Goal: Check status: Check status

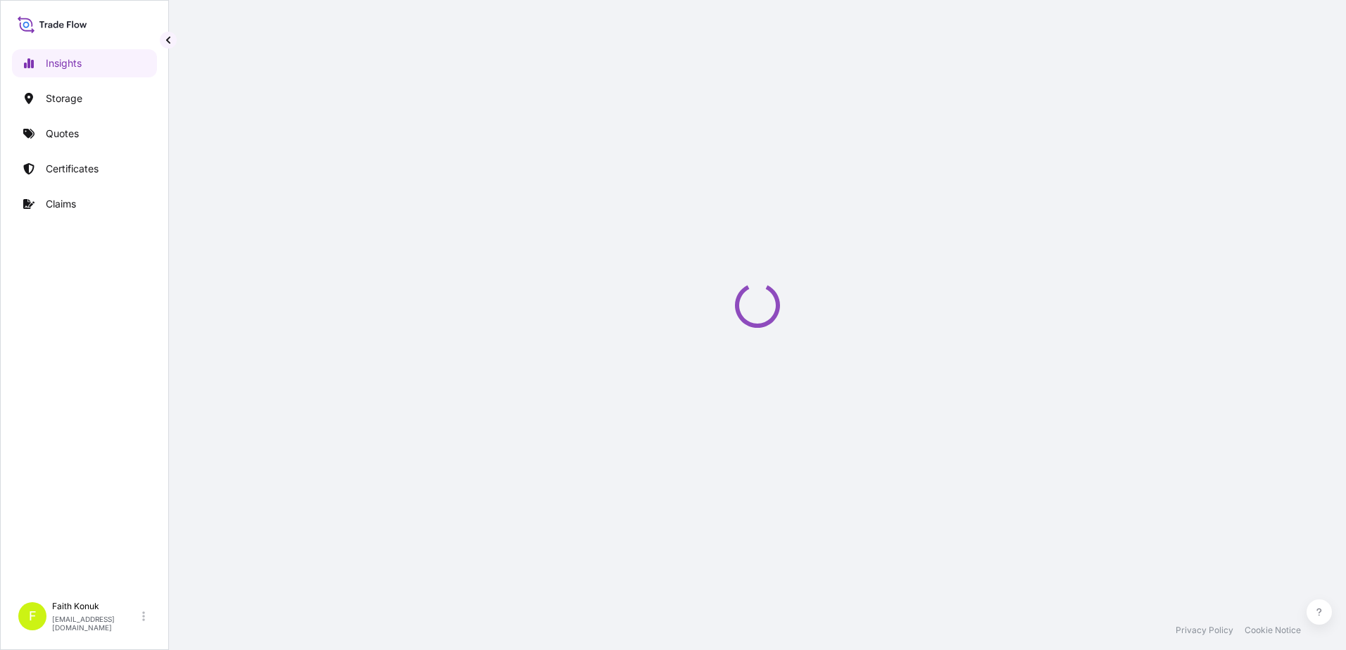
select select "2025"
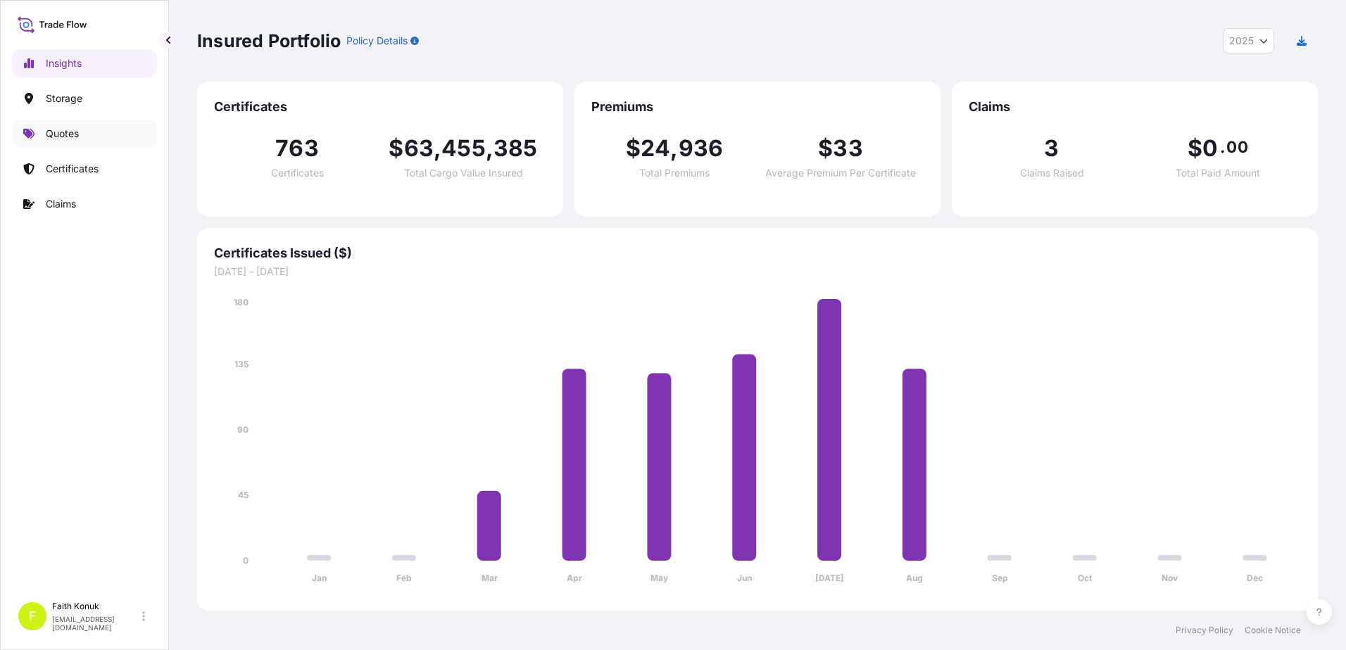
click at [90, 138] on link "Quotes" at bounding box center [84, 134] width 145 height 28
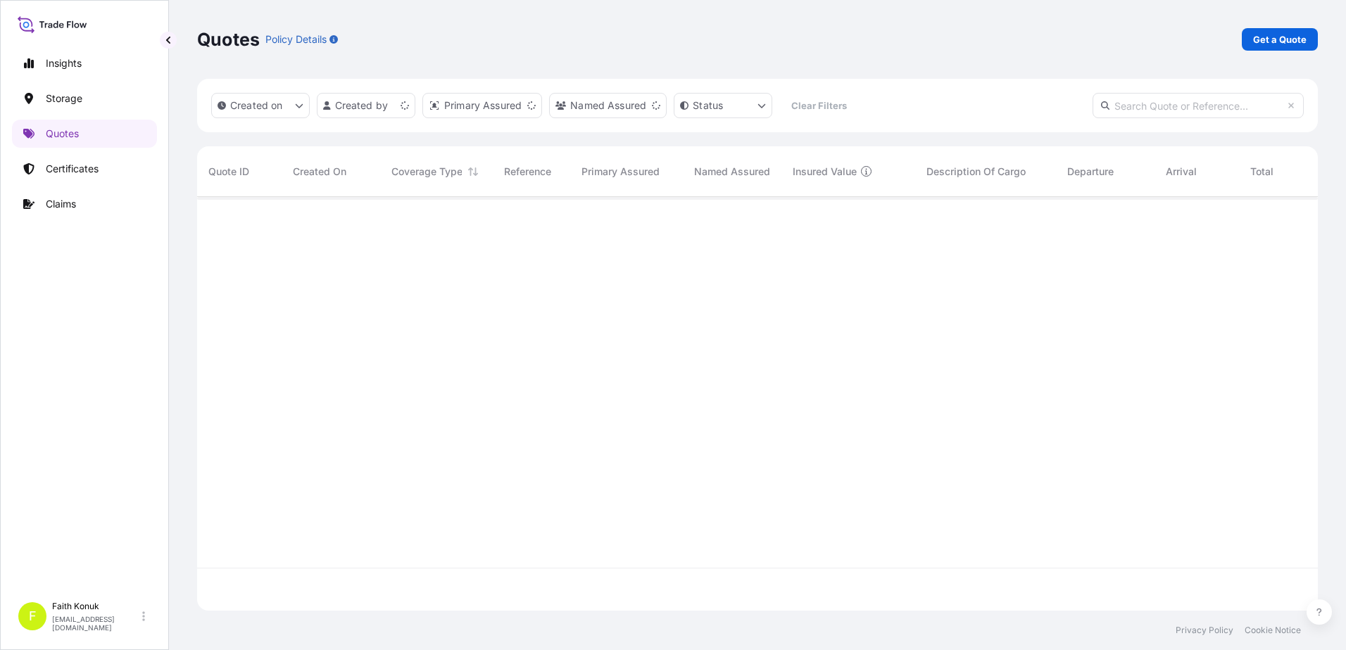
scroll to position [411, 1110]
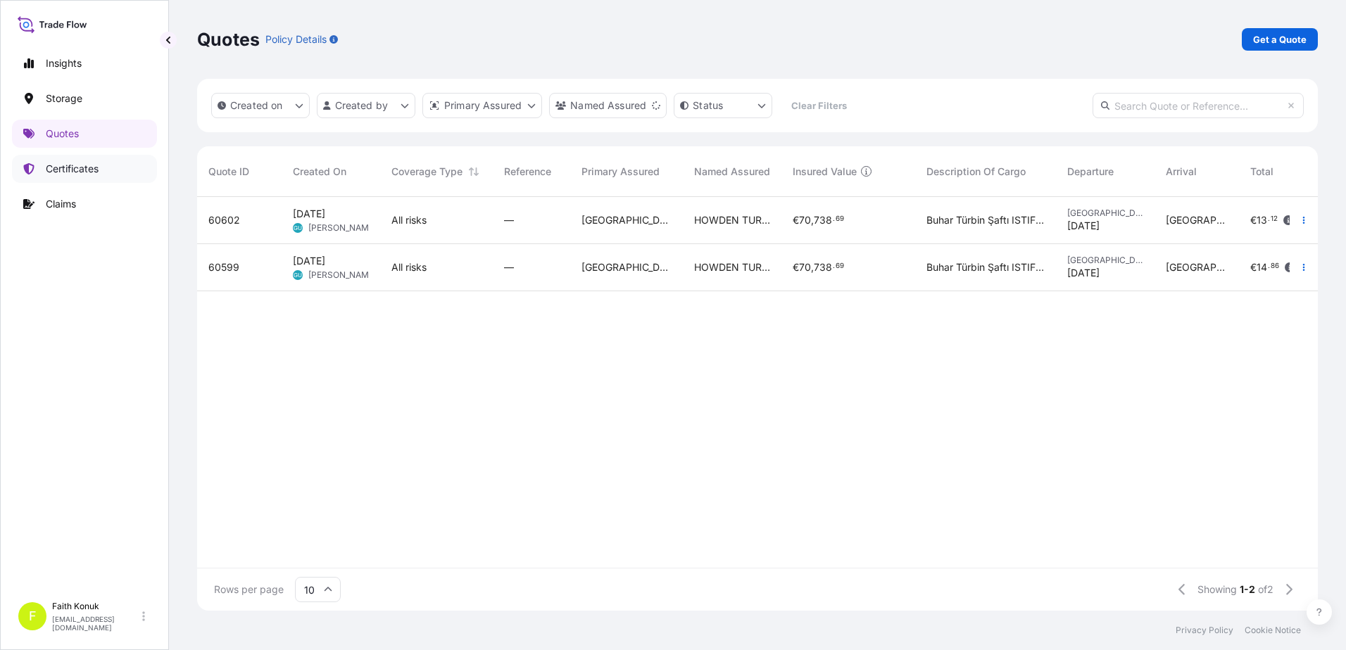
click at [84, 173] on p "Certificates" at bounding box center [72, 169] width 53 height 14
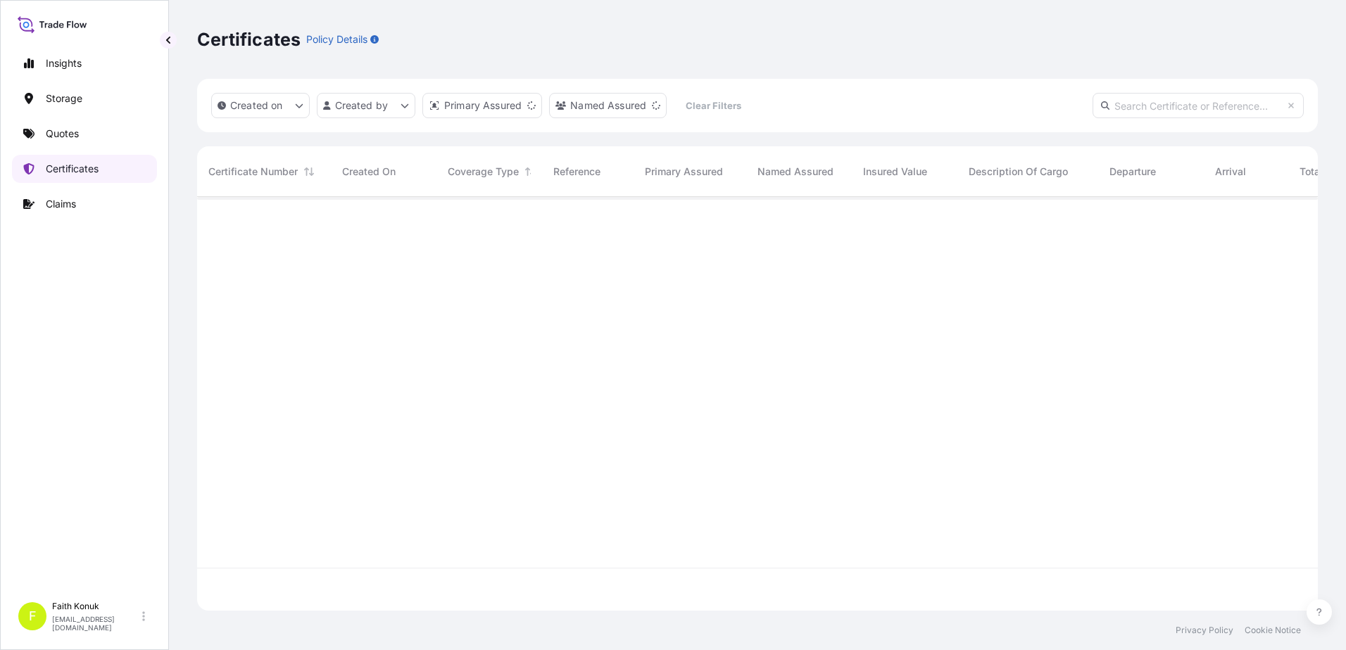
scroll to position [411, 1110]
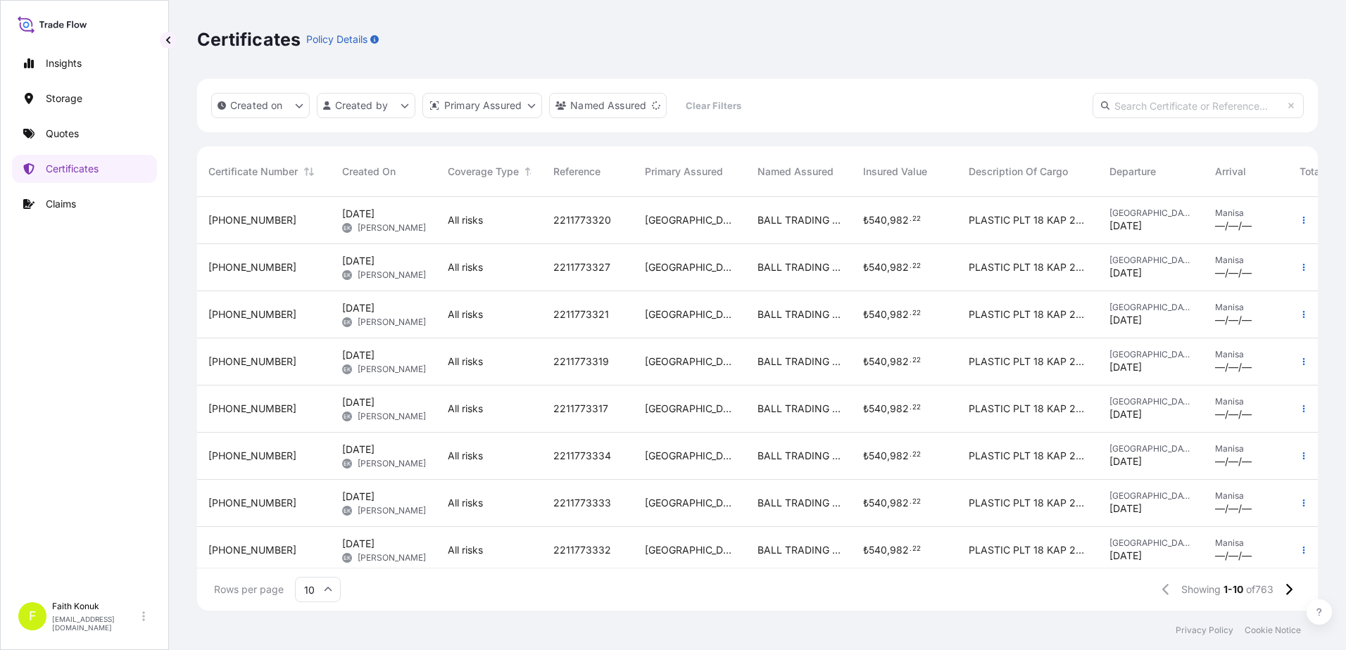
click at [1111, 114] on input "text" at bounding box center [1197, 105] width 211 height 25
paste input "[PHONE_NUMBER]"
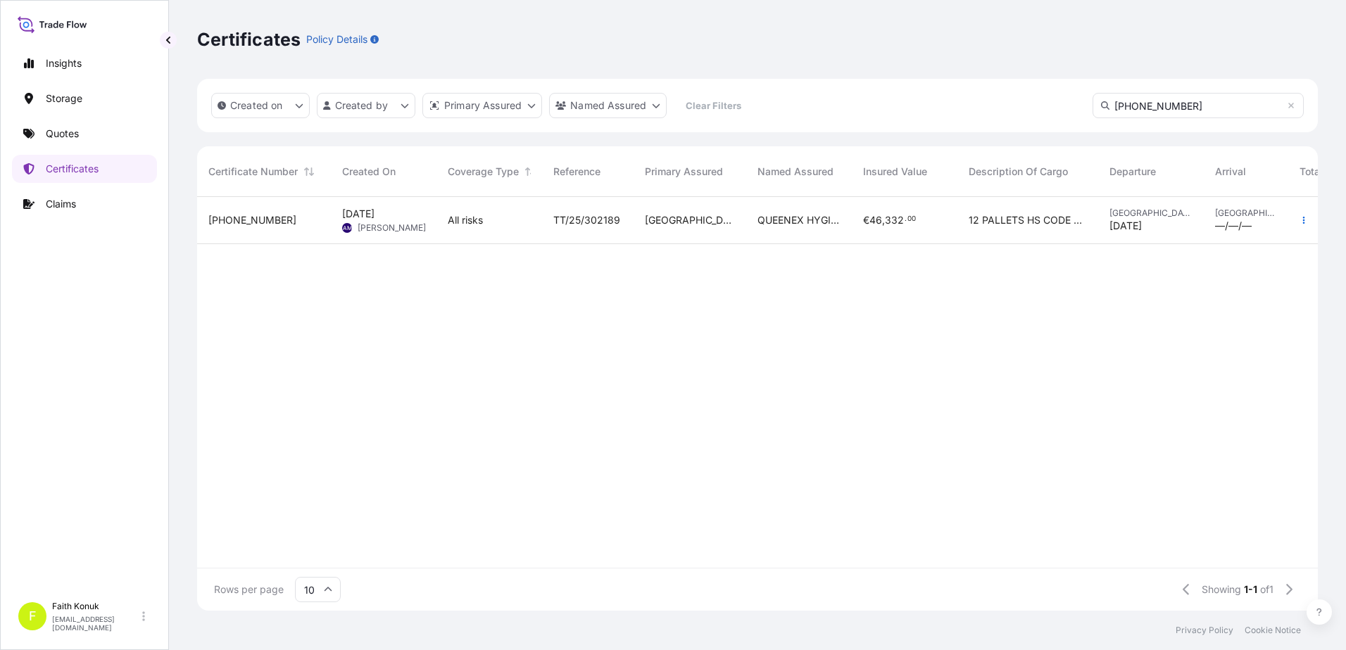
type input "[PHONE_NUMBER]"
click at [288, 217] on div "[PHONE_NUMBER]" at bounding box center [263, 220] width 111 height 14
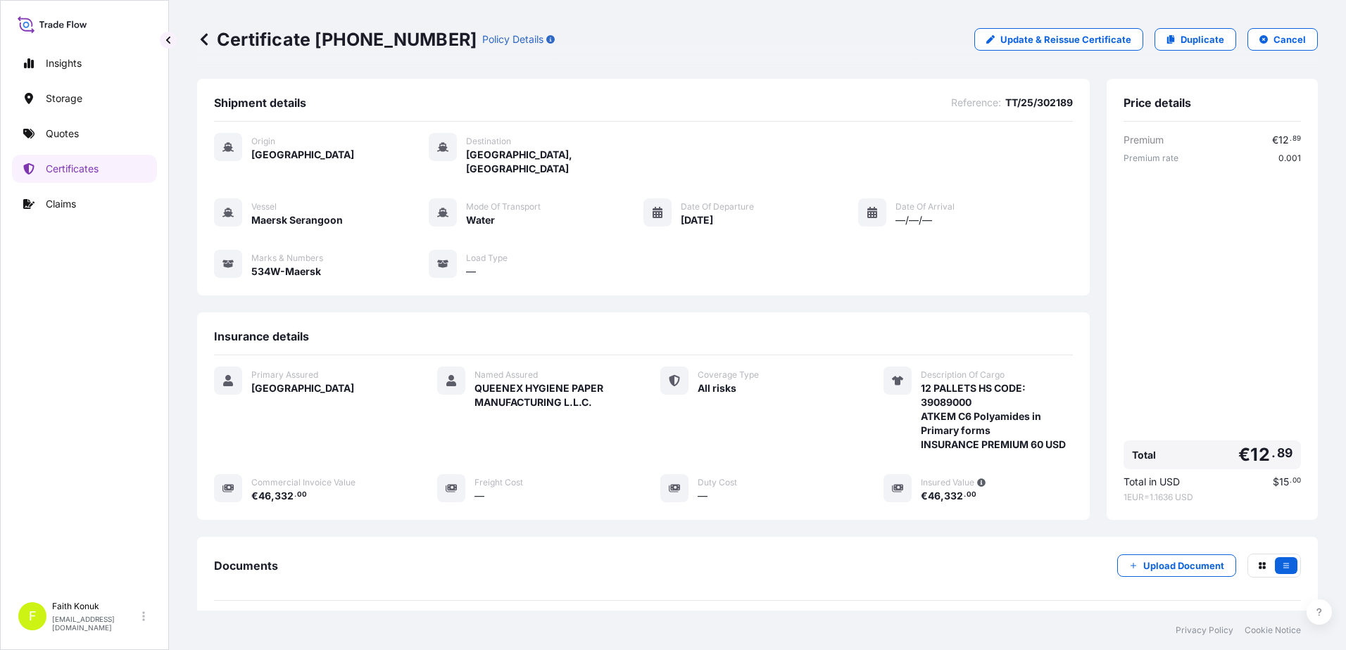
click at [251, 481] on div "Commercial Invoice Value € 46 , 332 . 00" at bounding box center [308, 488] width 189 height 29
drag, startPoint x: 252, startPoint y: 483, endPoint x: 336, endPoint y: 490, distance: 84.0
click at [336, 490] on div "Primary Assured Turkey Named Assured QUEENEX HYGIENE PAPER MANUFACTURING L.L.C.…" at bounding box center [643, 442] width 859 height 174
copy span "€ 46 , 332 . 00"
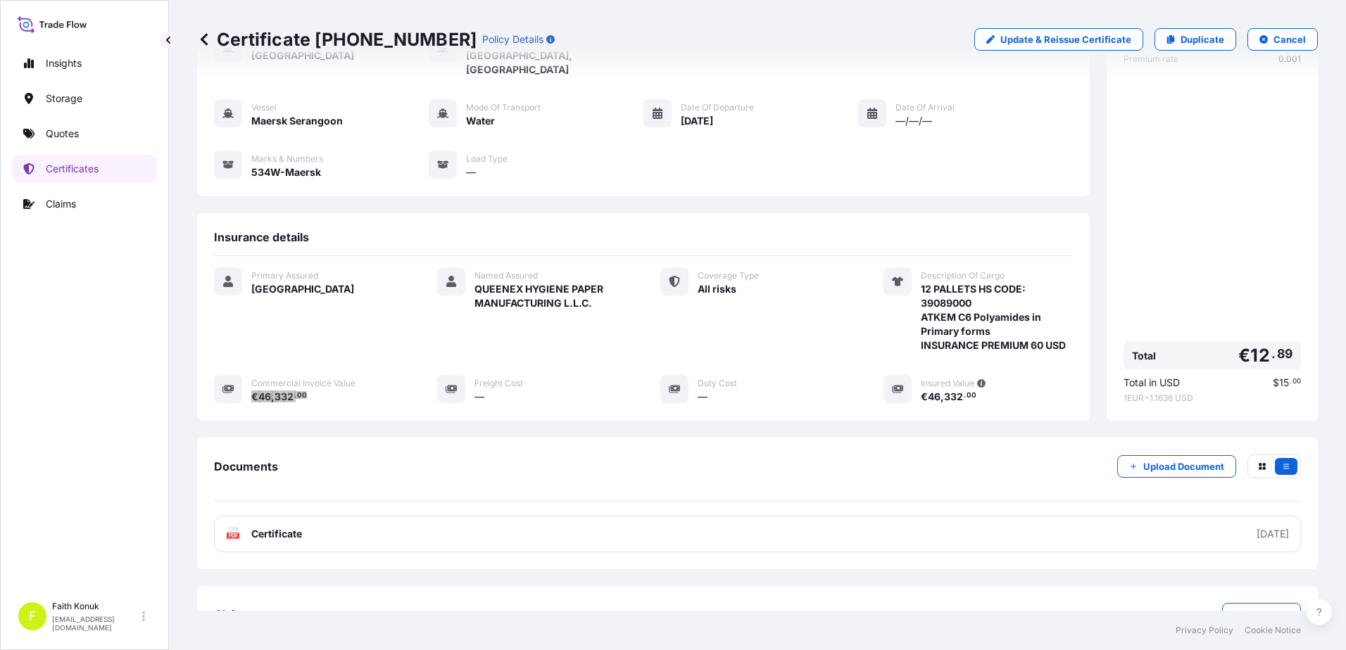
scroll to position [132, 0]
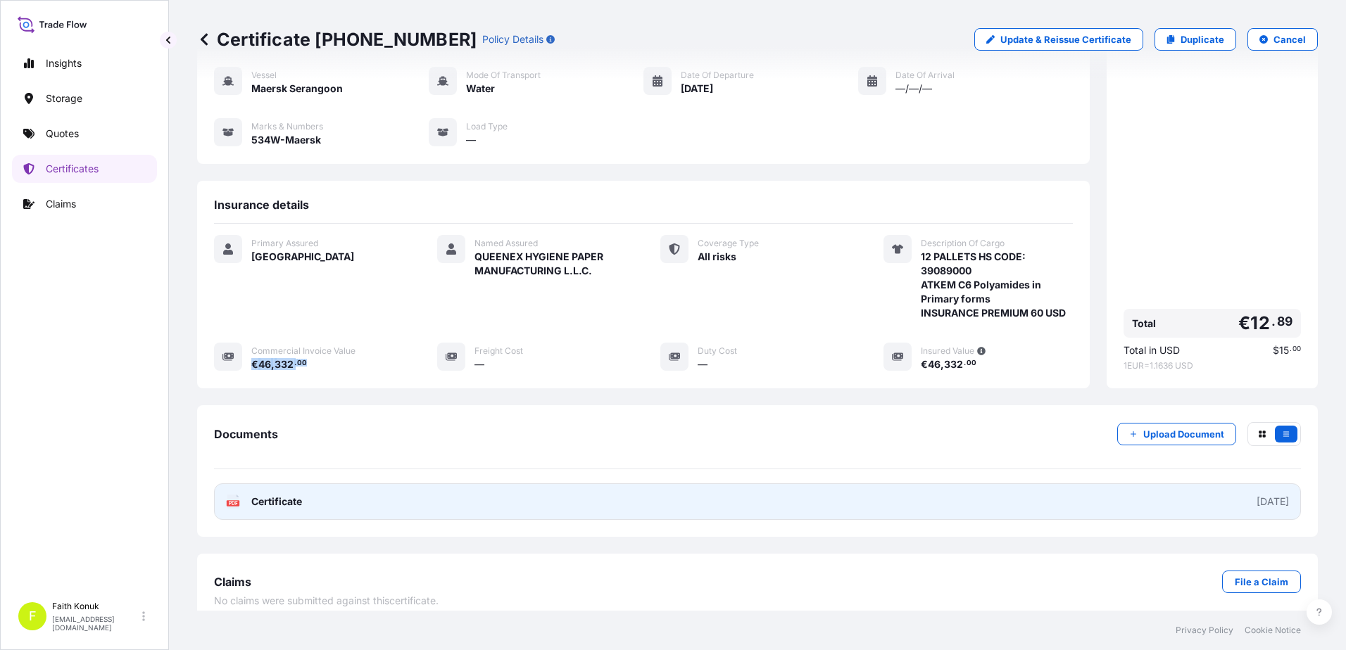
click at [282, 495] on span "Certificate" at bounding box center [276, 502] width 51 height 14
